Goal: Information Seeking & Learning: Understand process/instructions

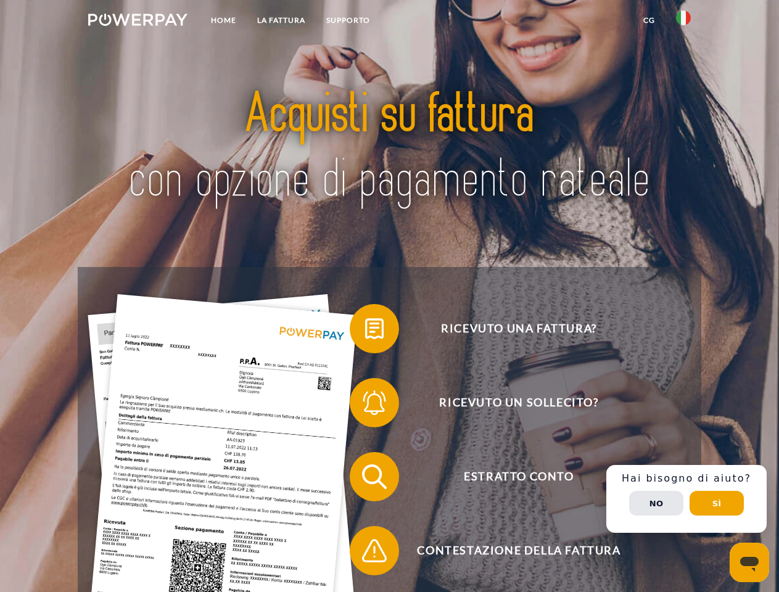
click at [138, 22] on img at bounding box center [137, 20] width 99 height 12
click at [683, 22] on img at bounding box center [683, 17] width 15 height 15
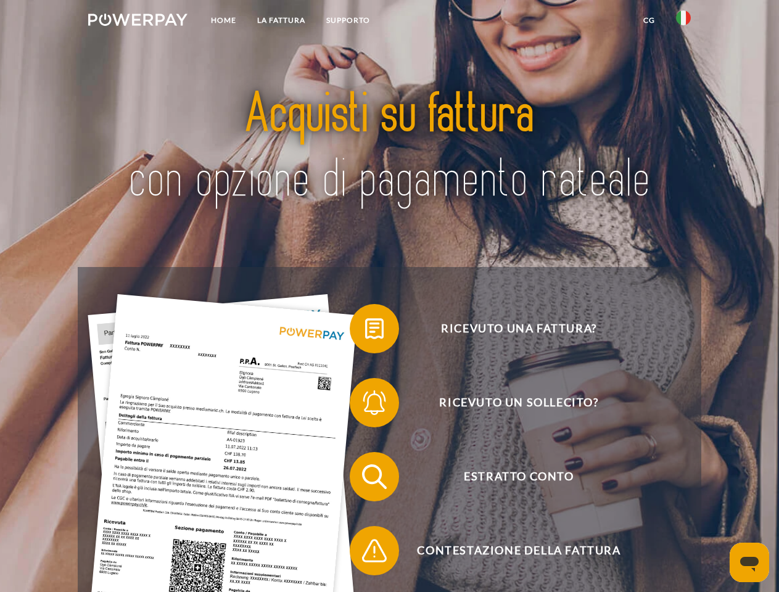
click at [649, 20] on link "CG" at bounding box center [649, 20] width 33 height 22
click at [365, 331] on span at bounding box center [356, 329] width 62 height 62
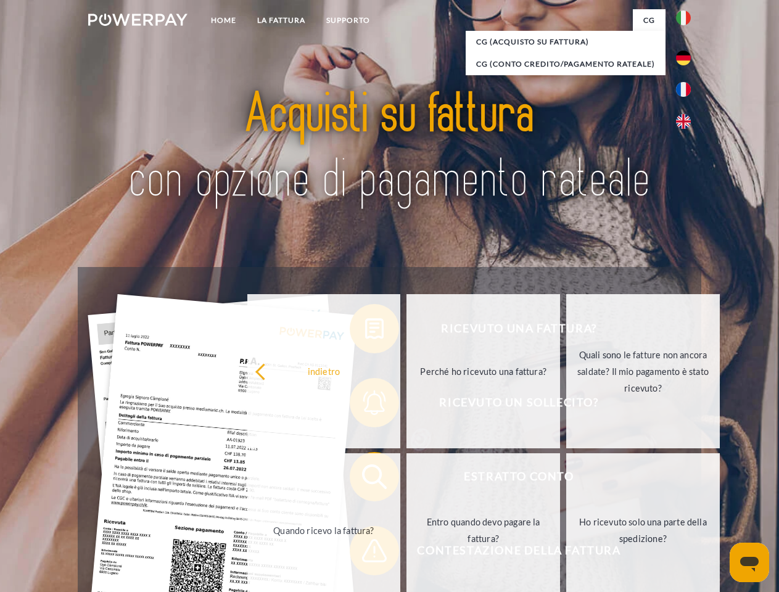
click at [365, 405] on div "Ricevuto una fattura? Ricevuto un sollecito? Estratto conto indietro" at bounding box center [389, 513] width 623 height 493
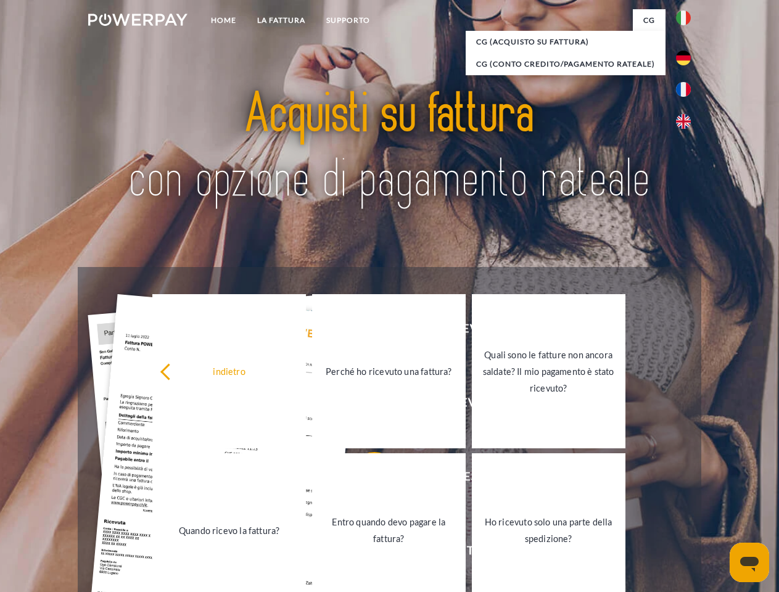
click at [365, 479] on link "Entro quando devo pagare la fattura?" at bounding box center [389, 530] width 154 height 154
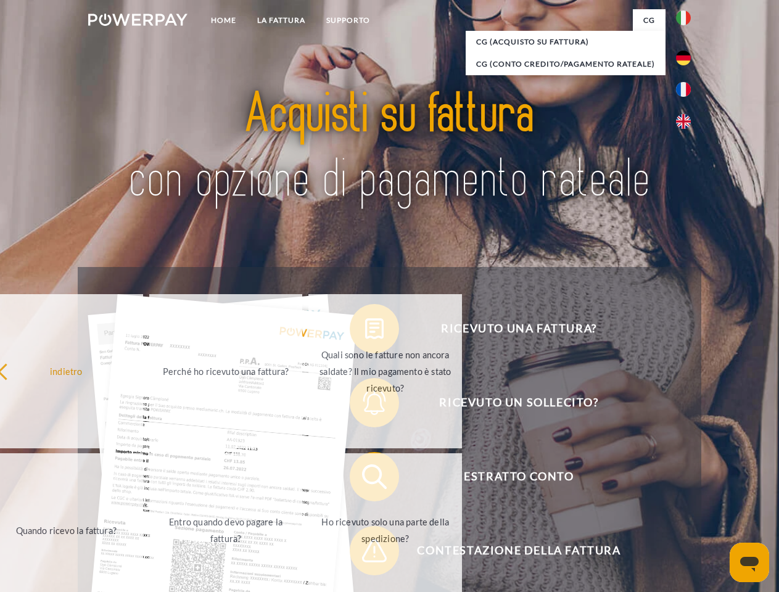
click at [365, 553] on span at bounding box center [356, 551] width 62 height 62
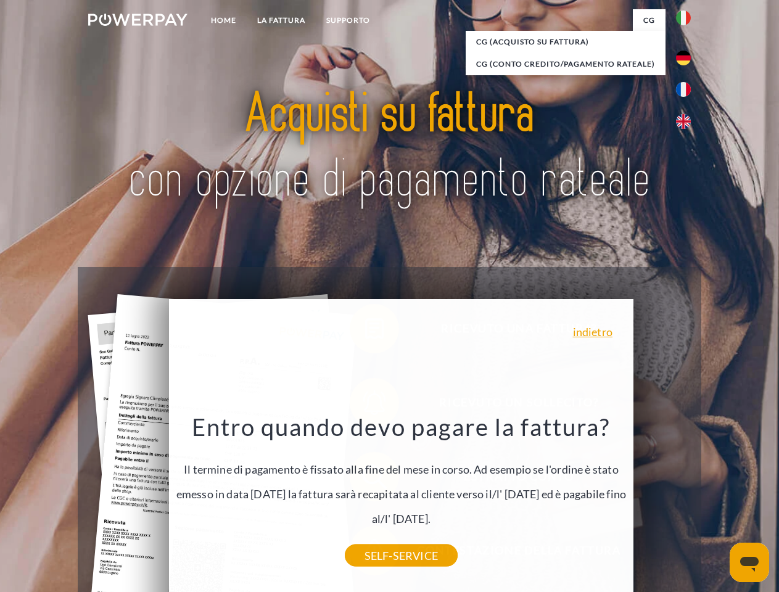
click at [687, 499] on div "Ricevuto una fattura? Ricevuto un sollecito? Estratto conto indietro" at bounding box center [389, 513] width 623 height 493
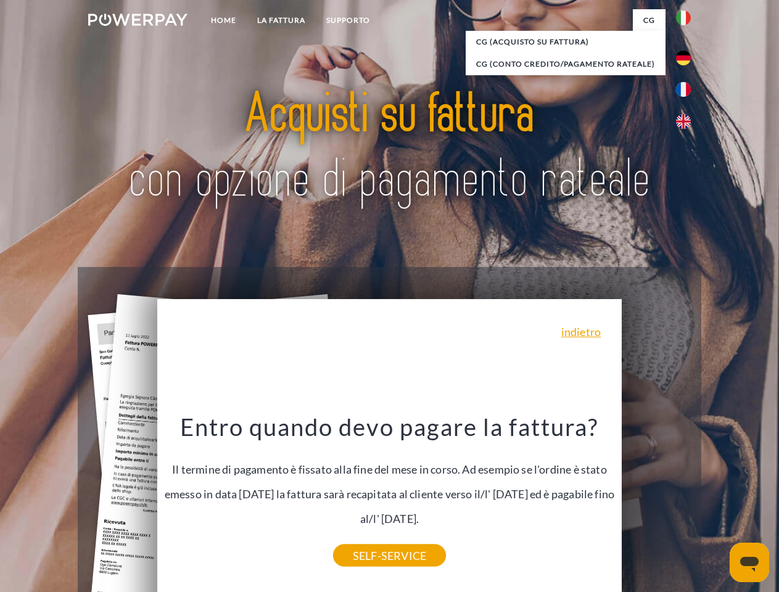
click at [656, 501] on span "Estratto conto" at bounding box center [519, 476] width 302 height 49
click at [717, 503] on header "Home LA FATTURA [GEOGRAPHIC_DATA]" at bounding box center [389, 426] width 779 height 852
